Goal: Find specific page/section: Find specific page/section

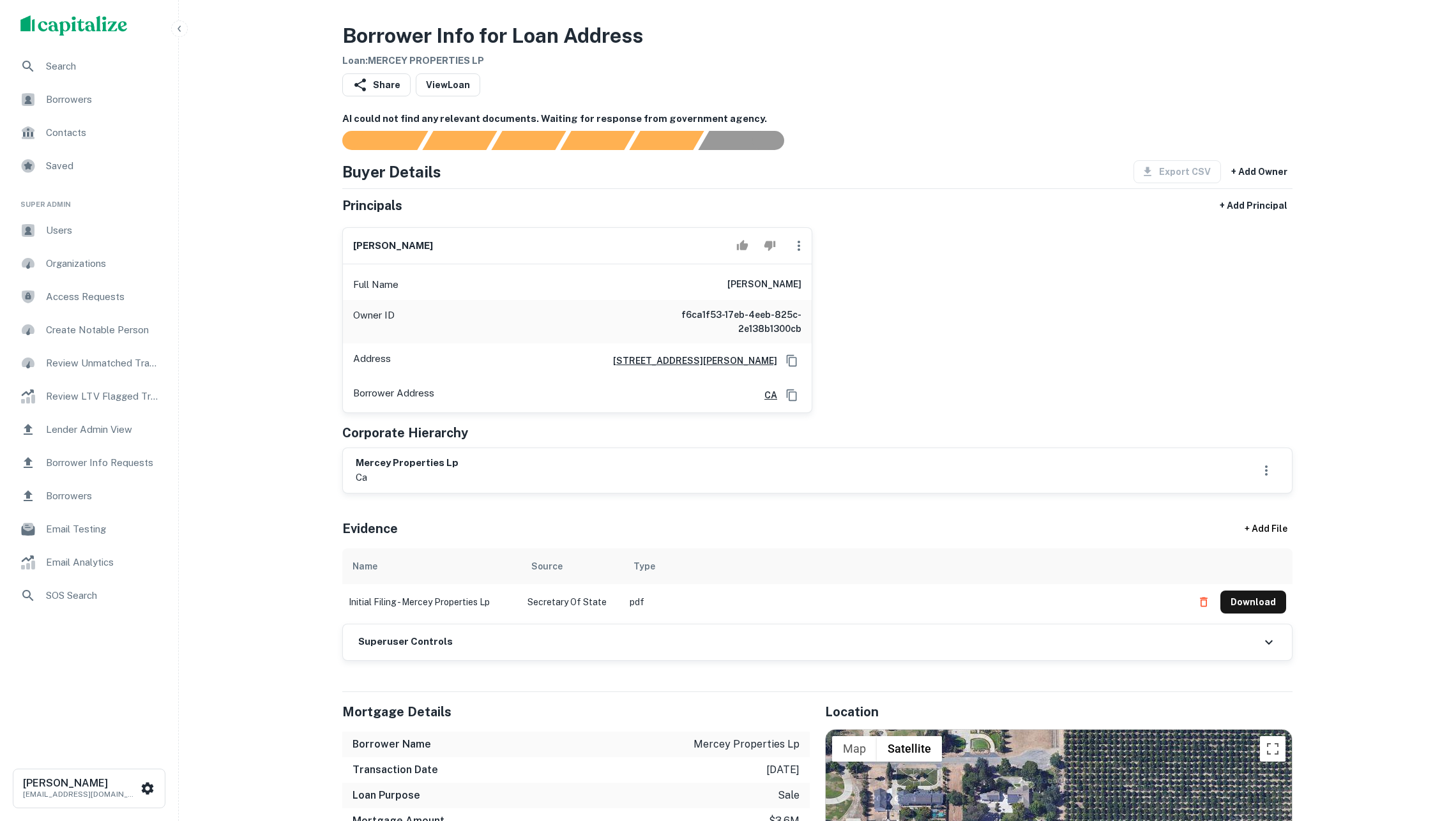
click at [138, 110] on div "Borrowers" at bounding box center [90, 99] width 158 height 31
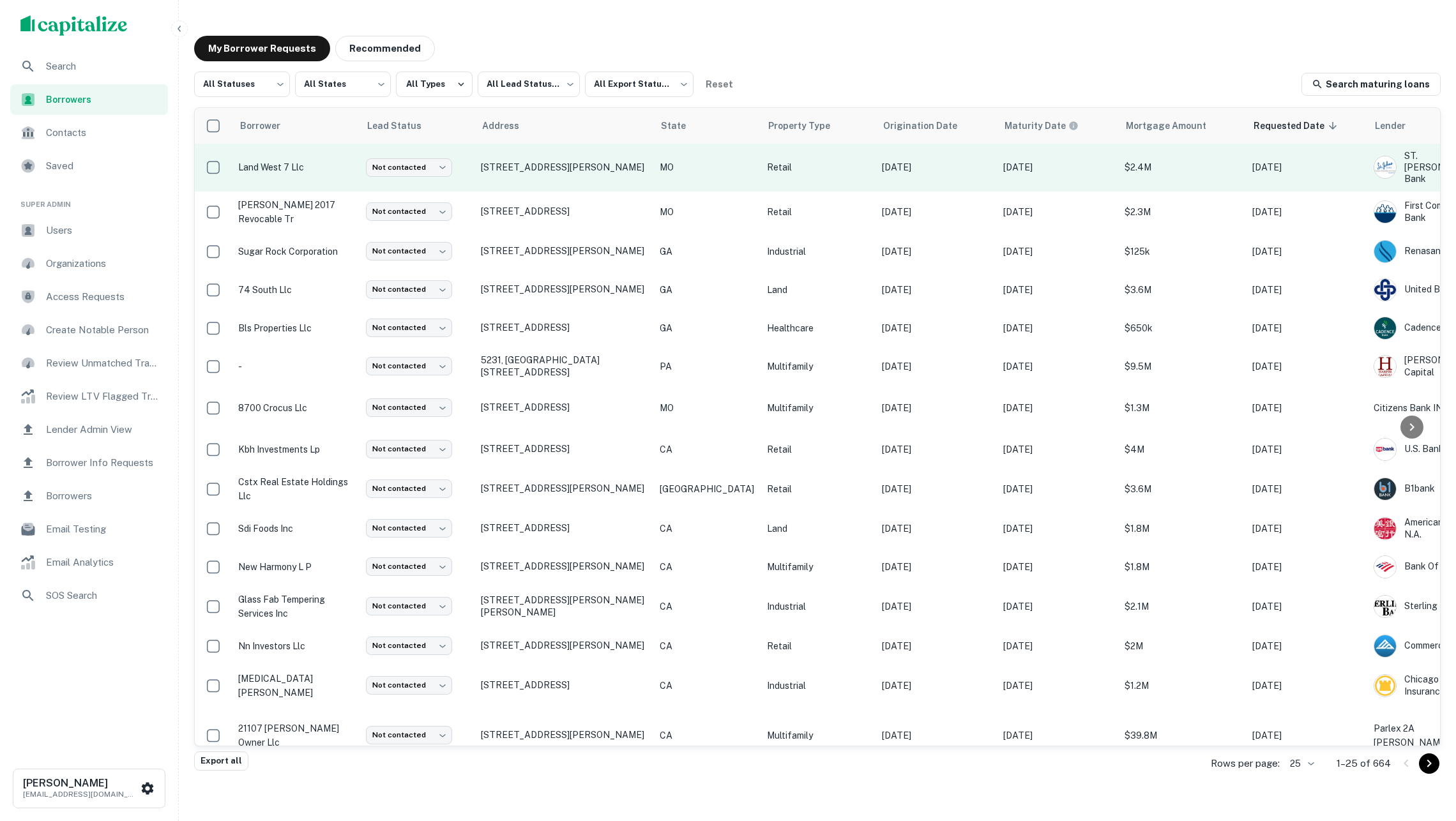
click at [332, 170] on p "land west 7 llc" at bounding box center [295, 168] width 115 height 14
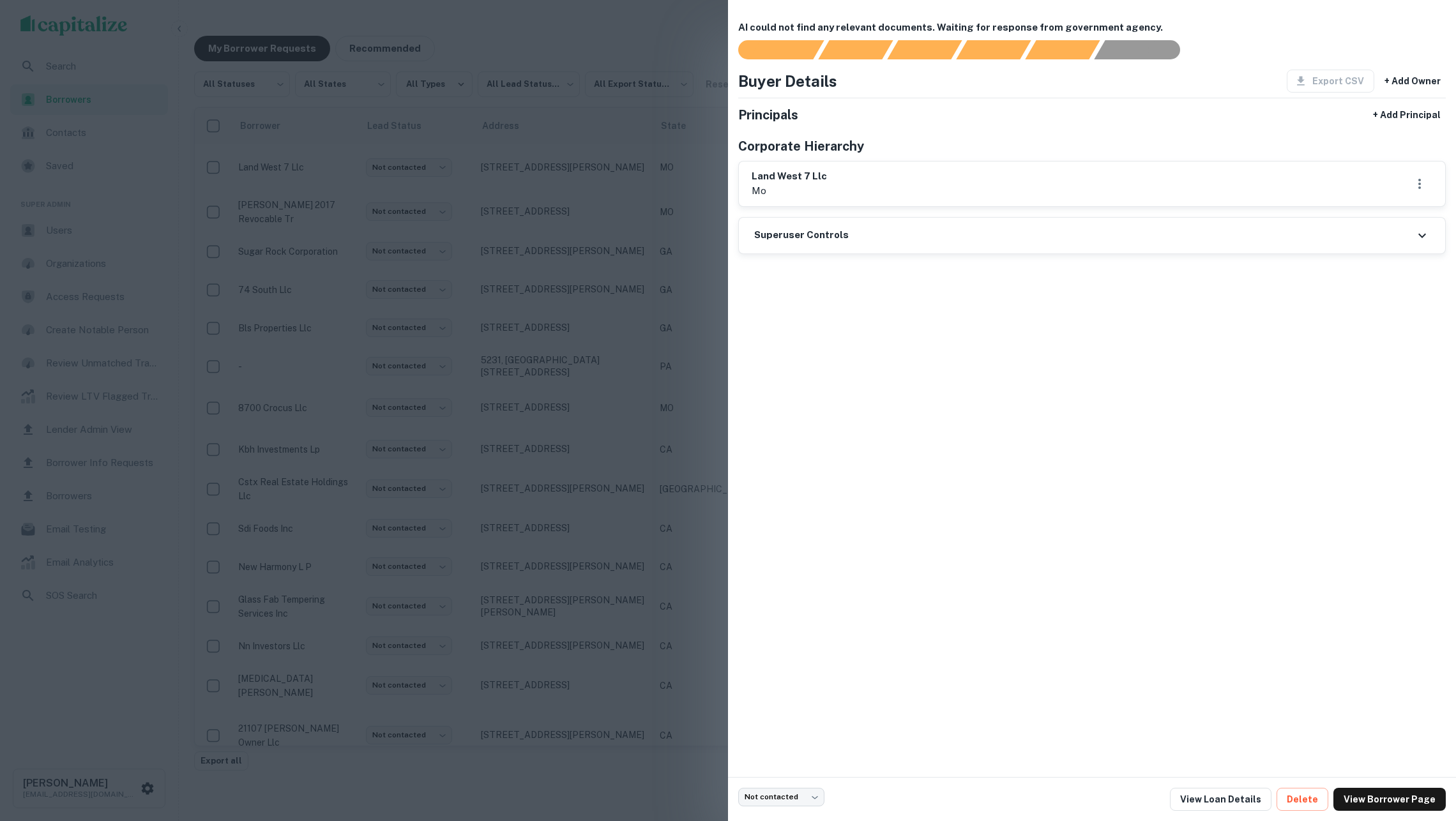
click at [331, 202] on div at bounding box center [728, 410] width 1456 height 821
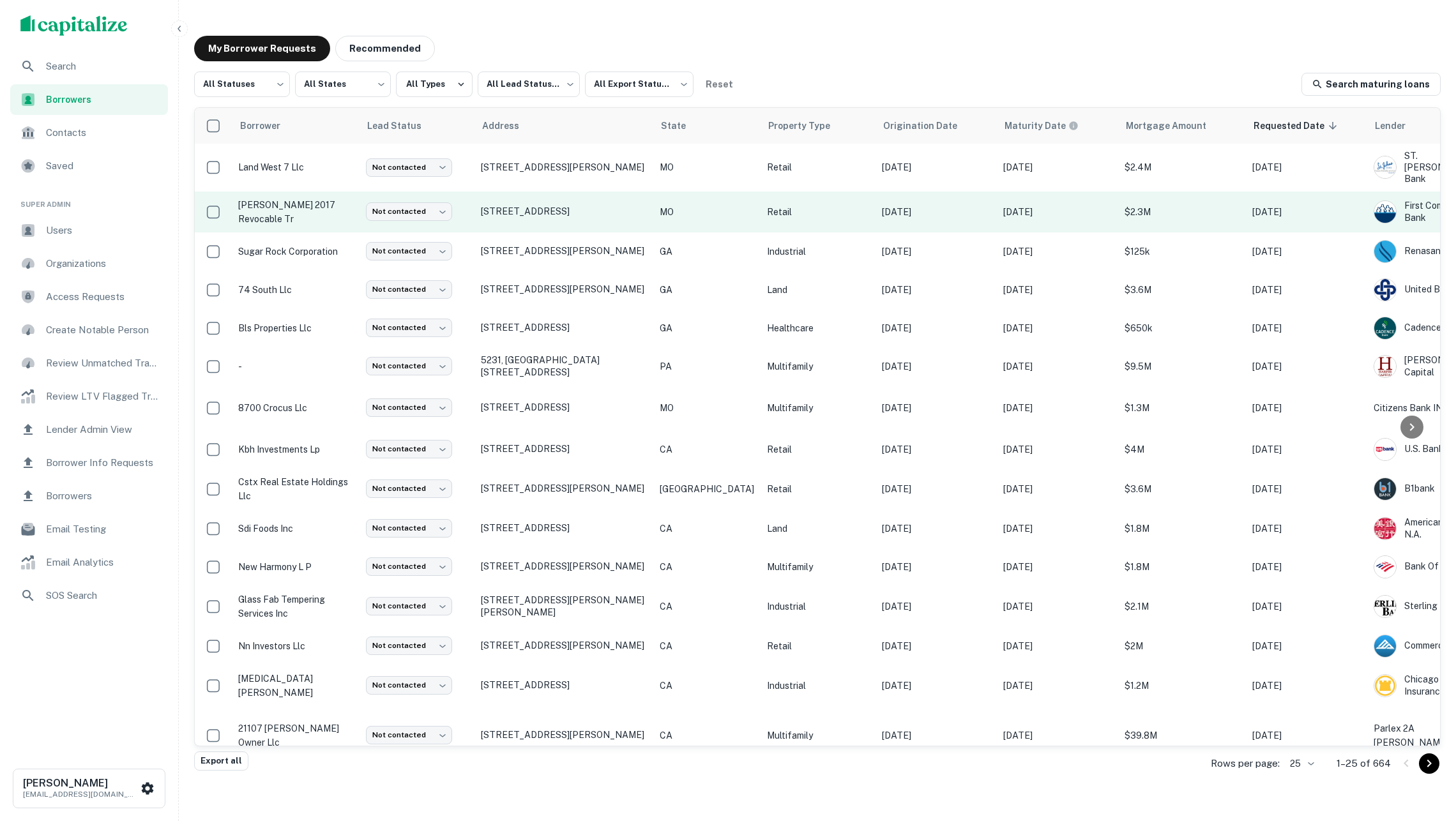
click at [315, 201] on p "[PERSON_NAME] 2017 revocable tr" at bounding box center [295, 212] width 115 height 28
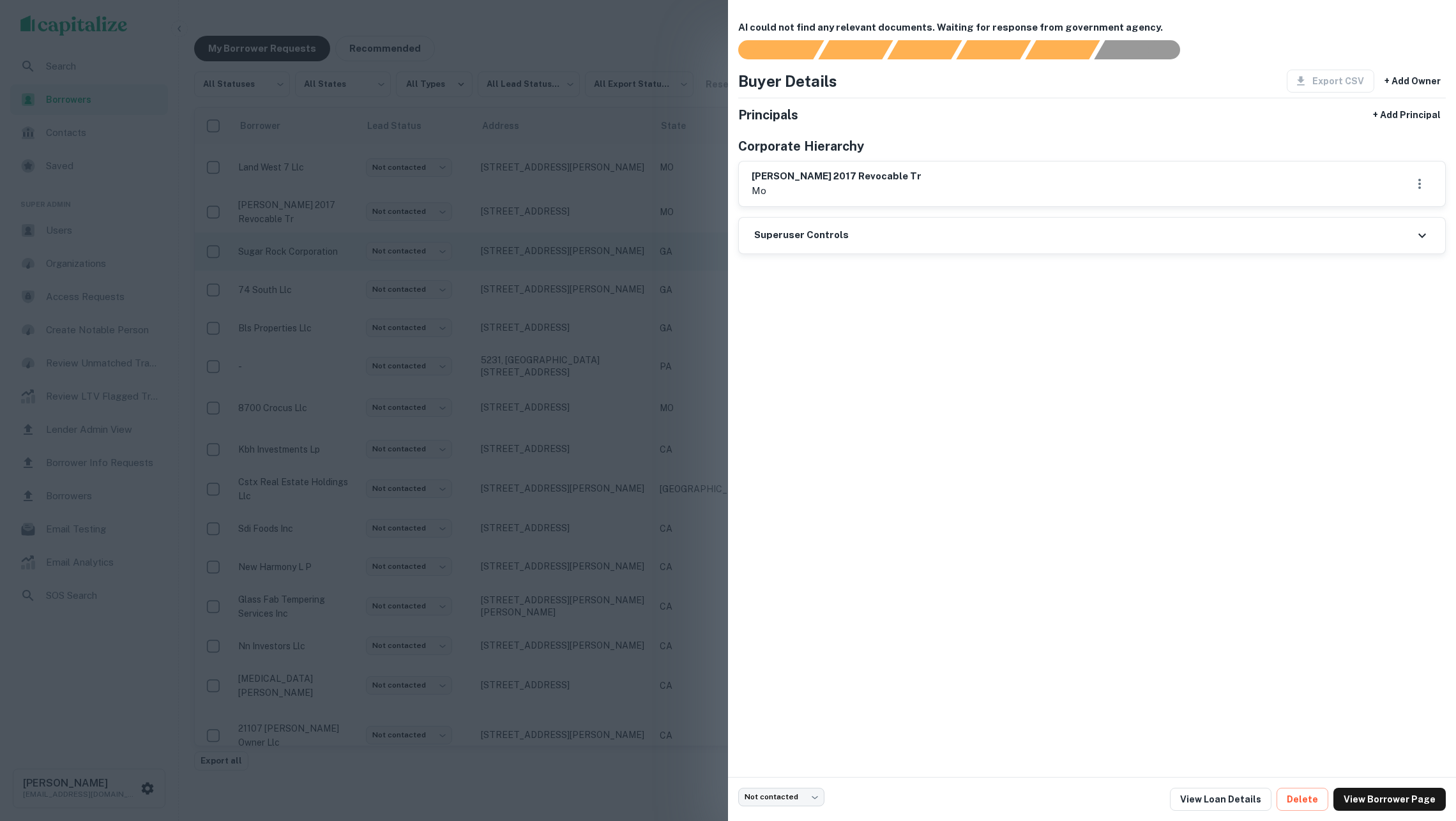
click at [322, 243] on div at bounding box center [728, 410] width 1456 height 821
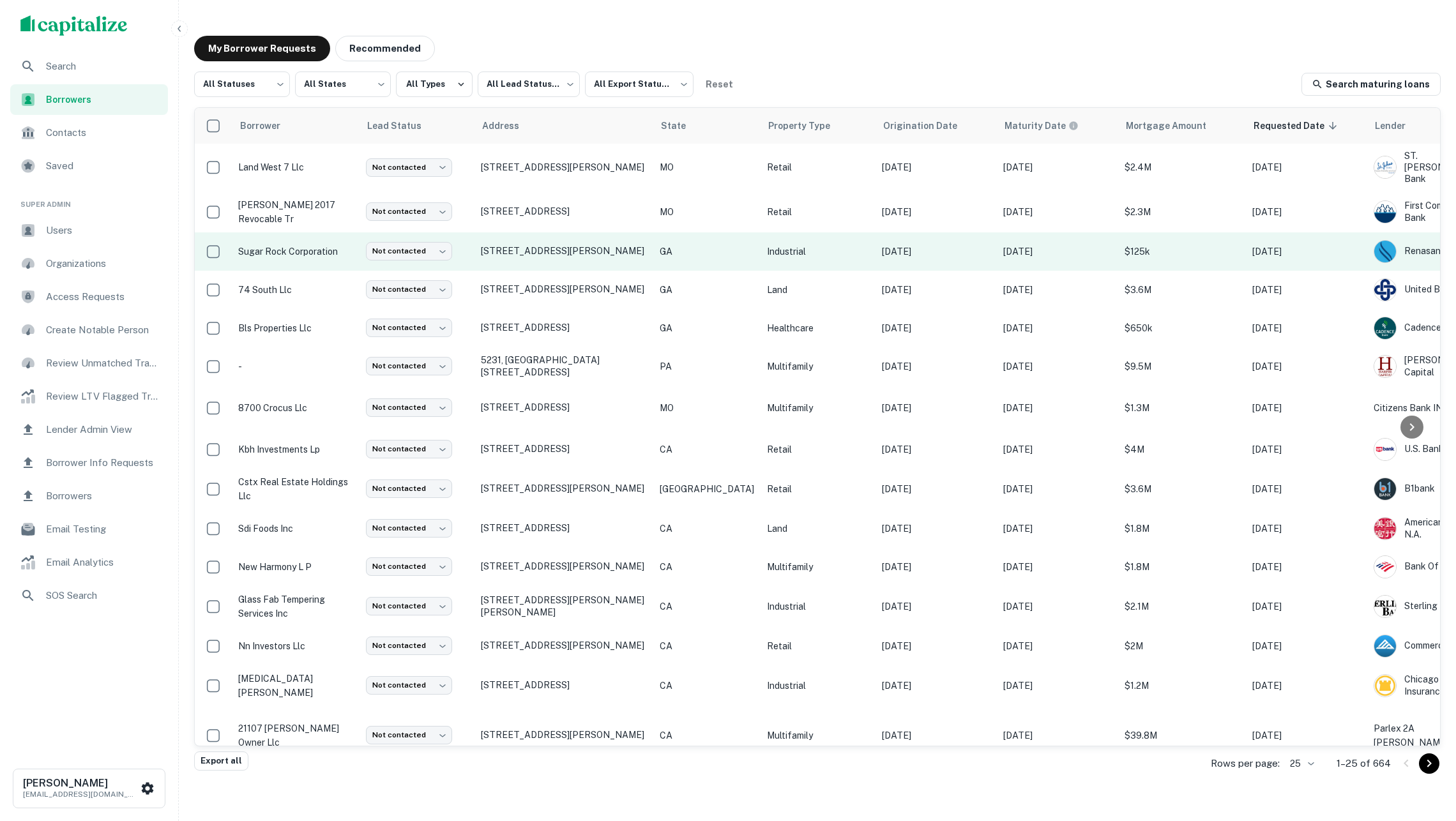
click at [320, 249] on td "sugar rock corporation" at bounding box center [296, 251] width 128 height 38
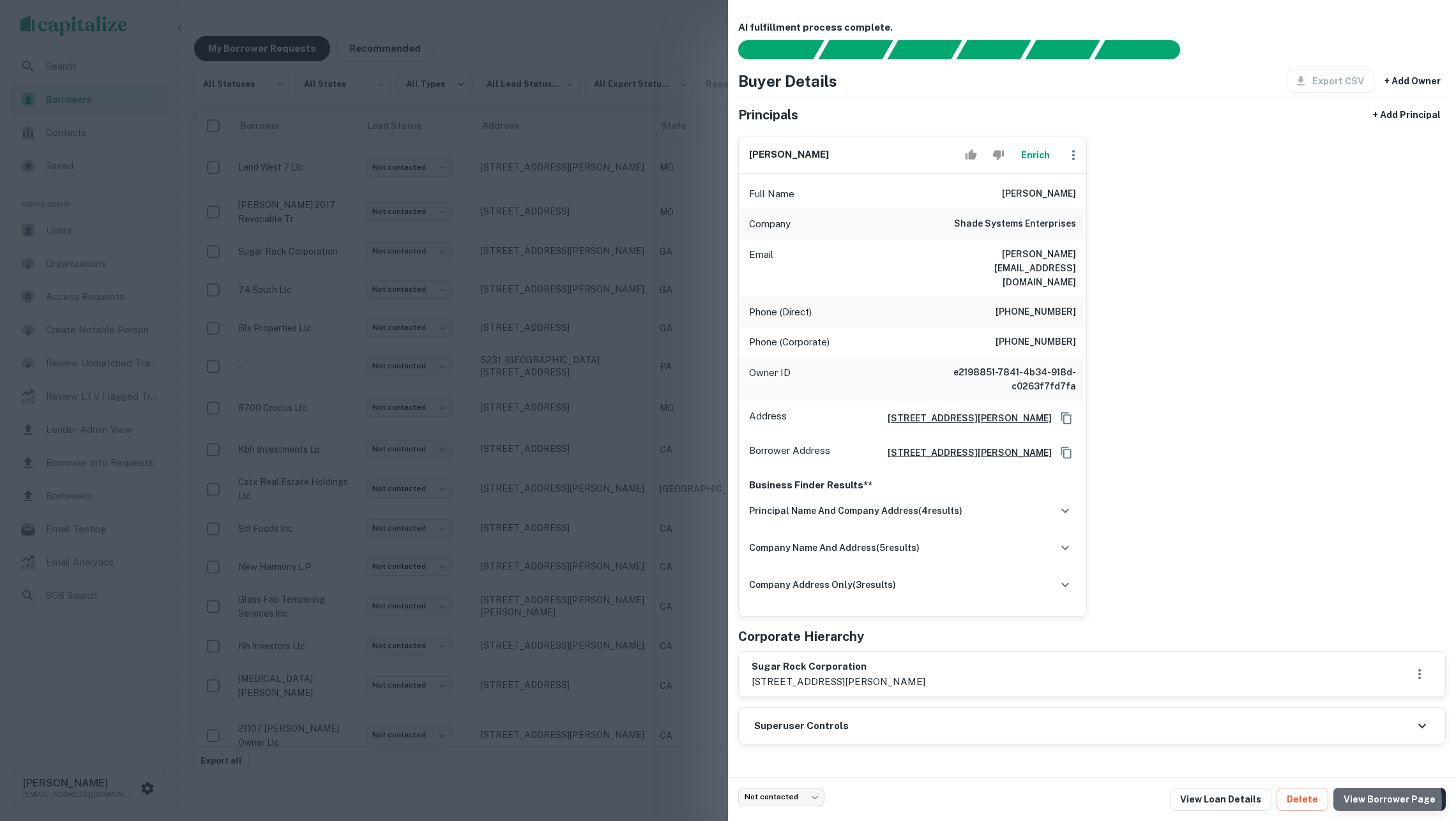
click at [1373, 802] on link "View Borrower Page" at bounding box center [1389, 800] width 113 height 23
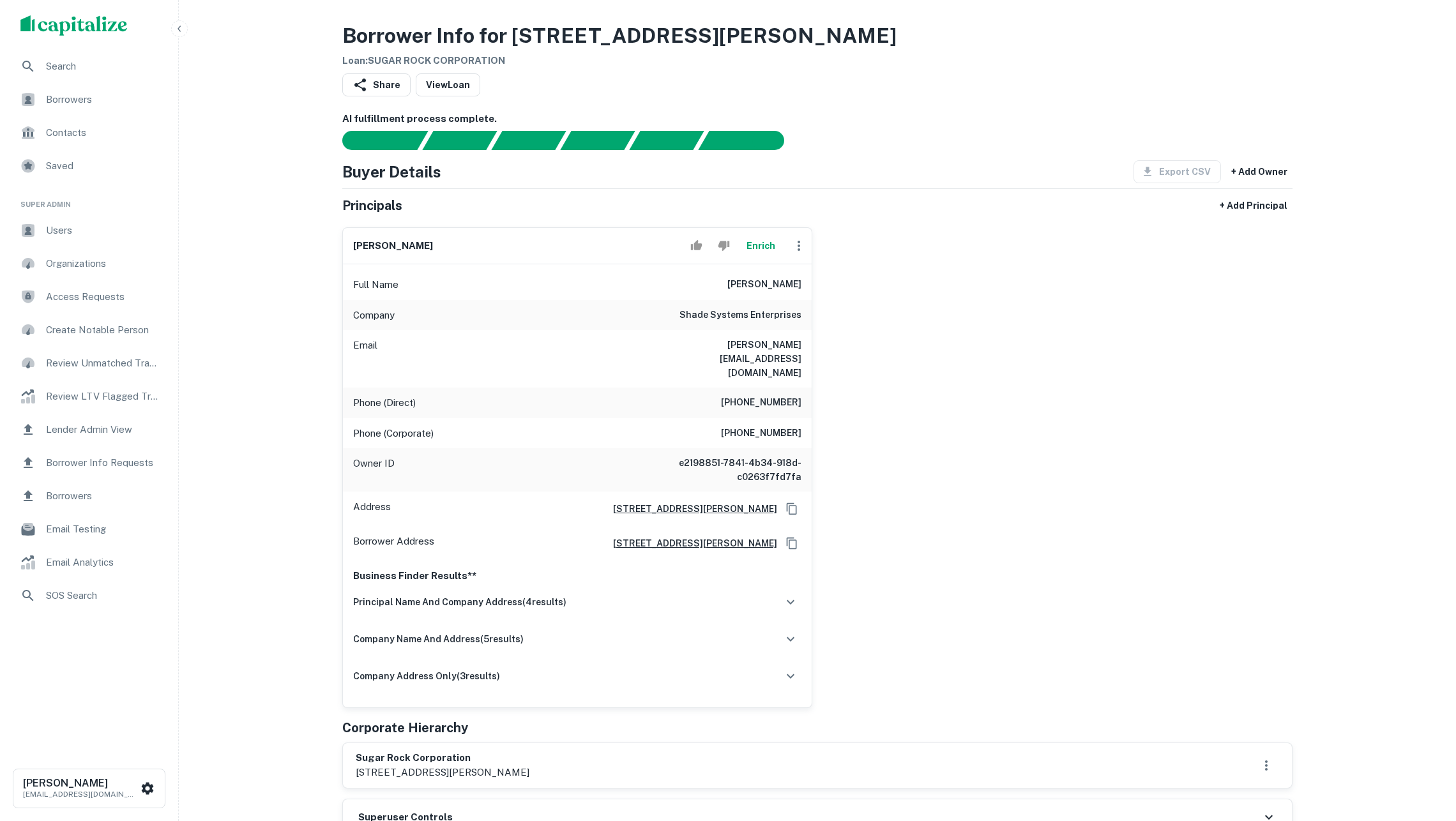
click at [1187, 347] on div "jenny bass Enrich Full Name jenny bass Company shade systems enterprises Email …" at bounding box center [812, 462] width 961 height 491
click at [1229, 81] on div "Share View Loan" at bounding box center [818, 88] width 950 height 28
